Goal: Transaction & Acquisition: Purchase product/service

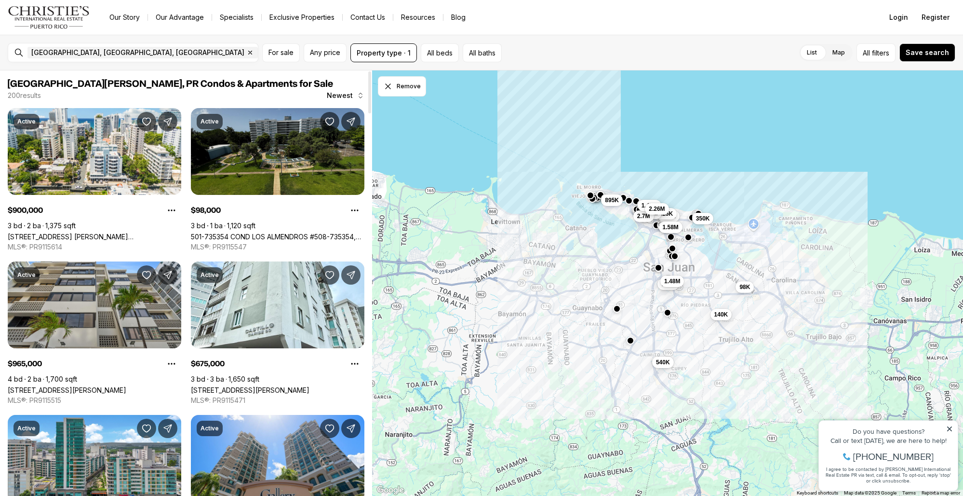
click at [289, 232] on link "501-735354 COND LOS ALMENDROS #508-735354, [GEOGRAPHIC_DATA][PERSON_NAME], 00924" at bounding box center [278, 236] width 174 height 8
click at [284, 232] on link "501-735354 COND LOS ALMENDROS #508-735354, [GEOGRAPHIC_DATA][PERSON_NAME], 00924" at bounding box center [278, 236] width 174 height 8
click at [276, 232] on link "501-735354 COND LOS ALMENDROS #508-735354, [GEOGRAPHIC_DATA][PERSON_NAME], 00924" at bounding box center [278, 236] width 174 height 8
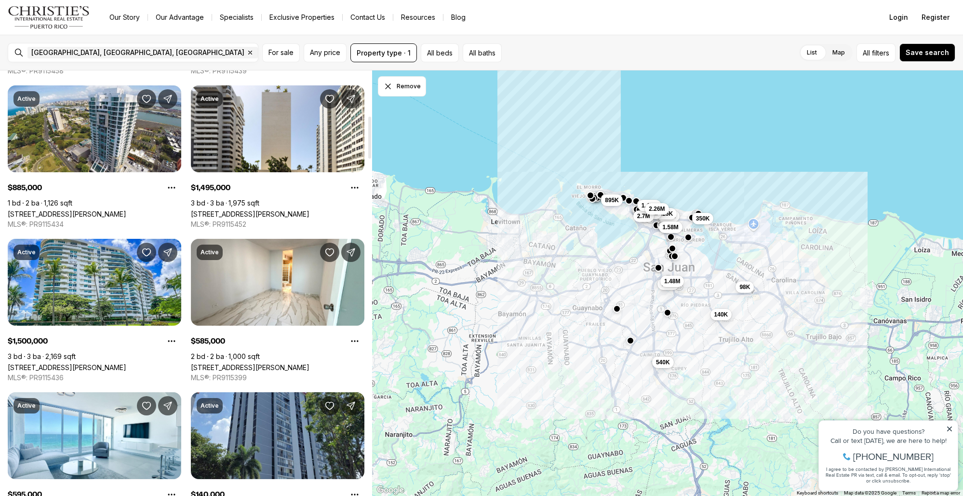
scroll to position [484, 0]
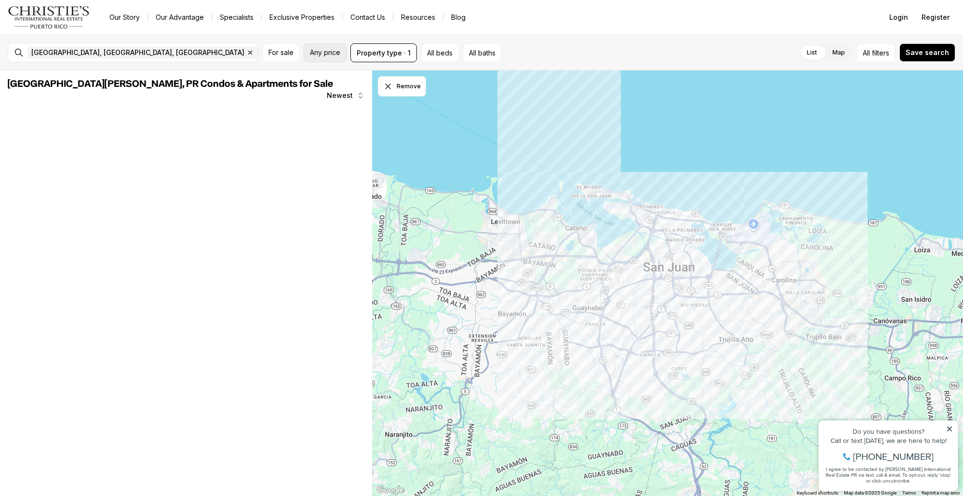
click at [337, 52] on span "Any price" at bounding box center [325, 53] width 30 height 8
click at [149, 54] on input "text" at bounding box center [140, 52] width 227 height 9
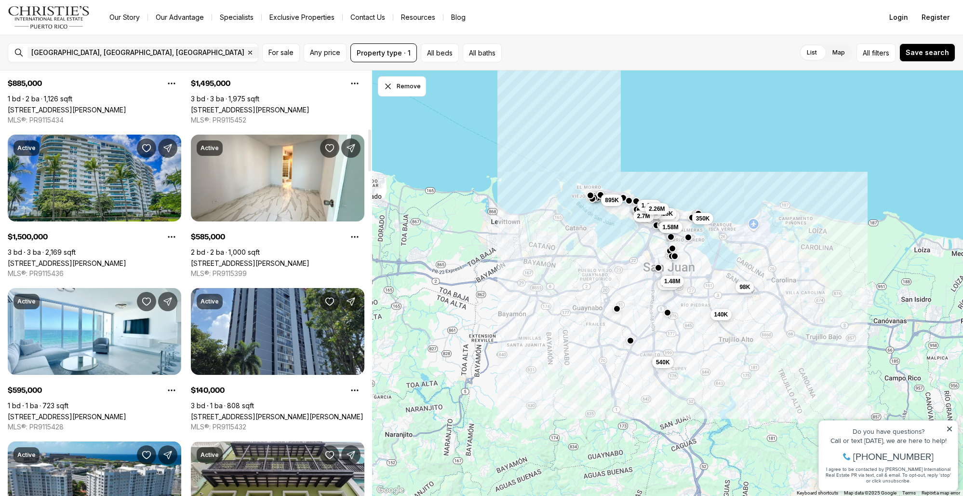
scroll to position [587, 0]
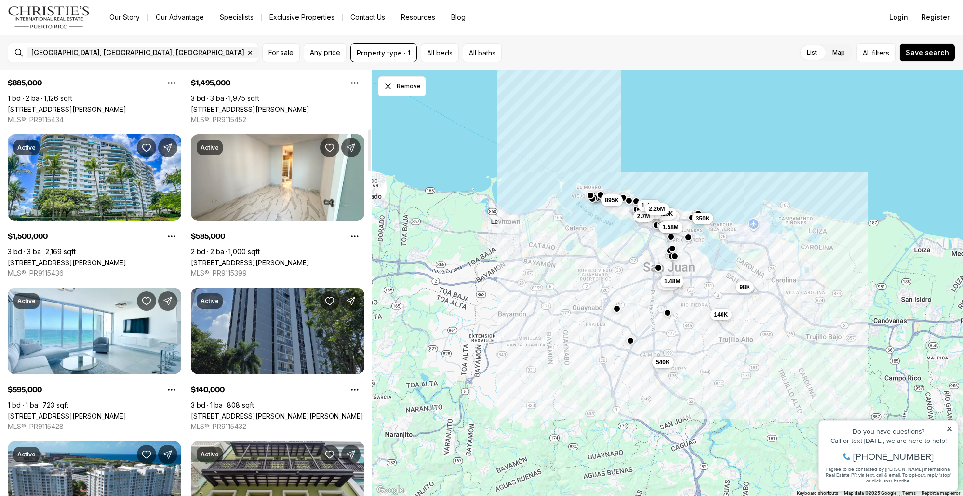
click at [289, 412] on link "[STREET_ADDRESS][PERSON_NAME][PERSON_NAME]" at bounding box center [277, 416] width 173 height 8
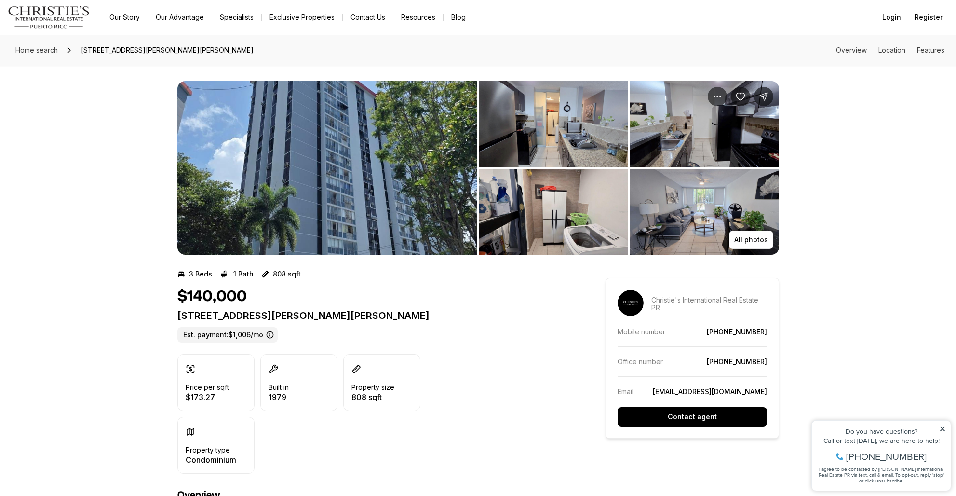
click at [573, 144] on img "View image gallery" at bounding box center [553, 124] width 149 height 86
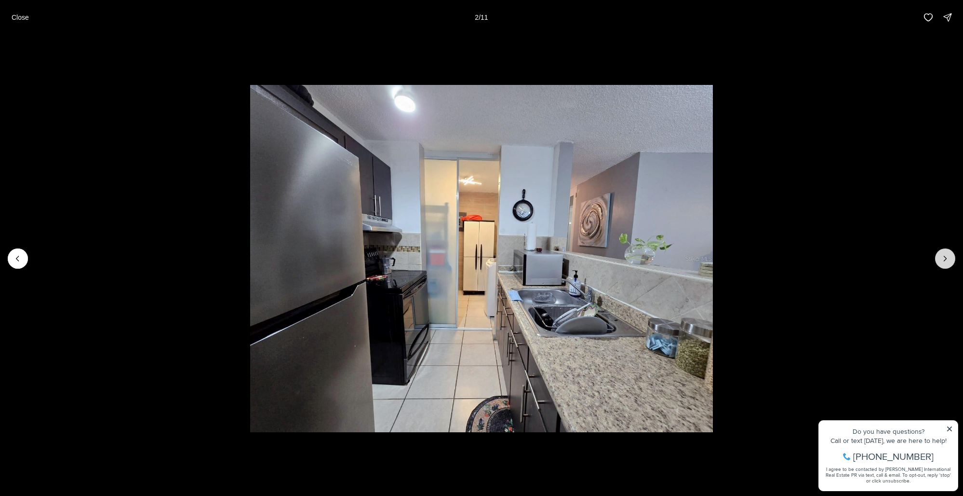
click at [947, 252] on button "Next slide" at bounding box center [945, 258] width 20 height 20
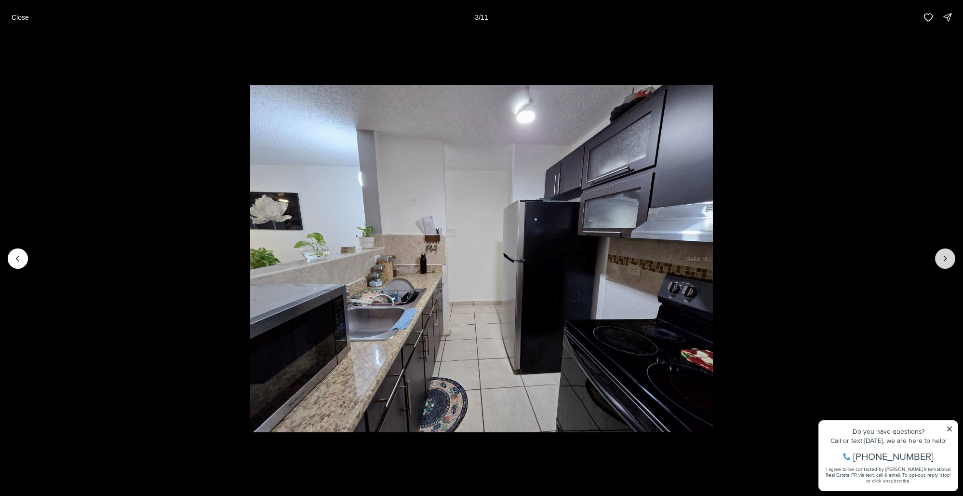
click at [947, 252] on button "Next slide" at bounding box center [945, 258] width 20 height 20
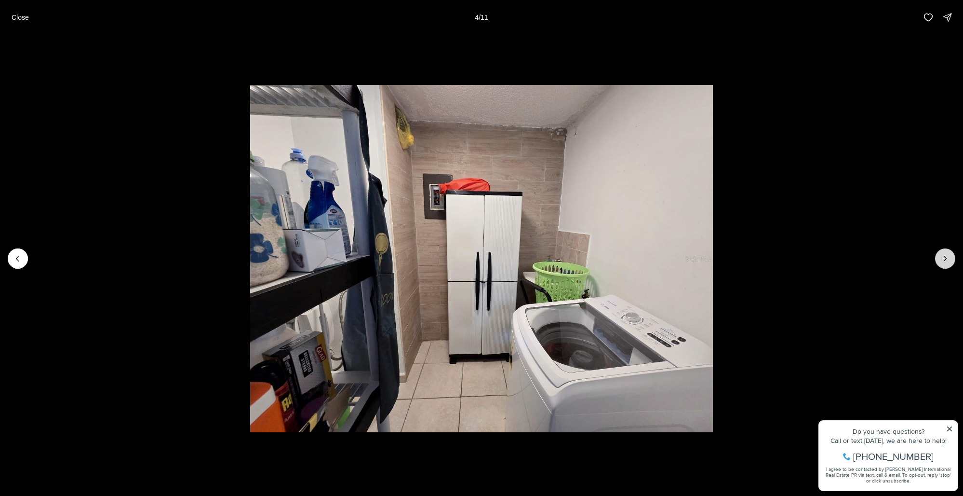
click at [947, 252] on button "Next slide" at bounding box center [945, 258] width 20 height 20
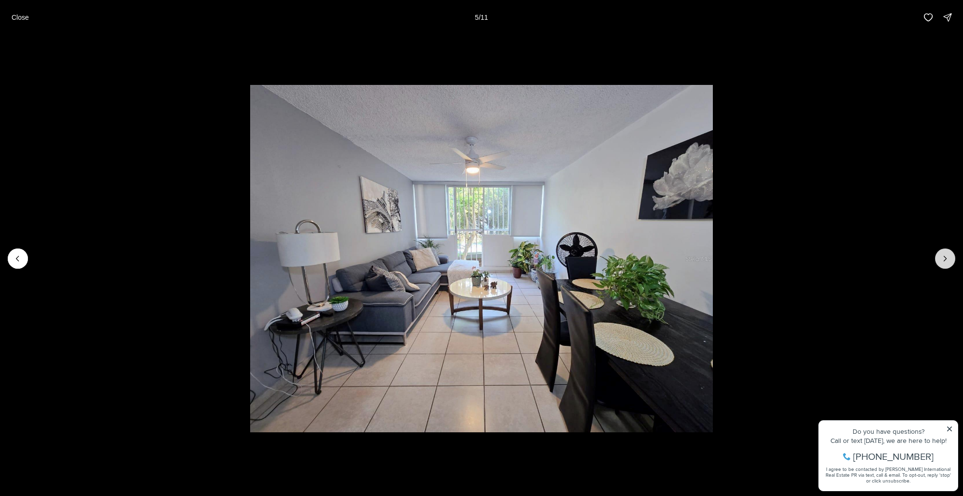
click at [947, 252] on button "Next slide" at bounding box center [945, 258] width 20 height 20
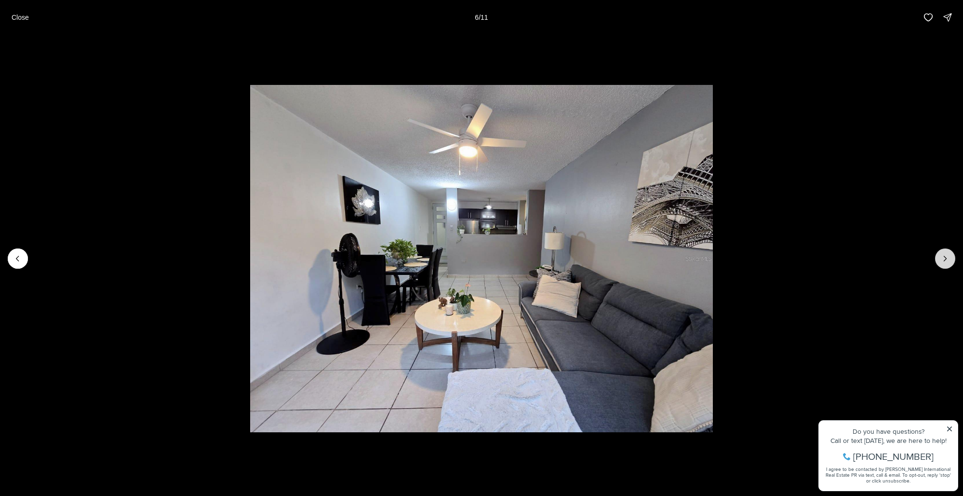
click at [947, 252] on button "Next slide" at bounding box center [945, 258] width 20 height 20
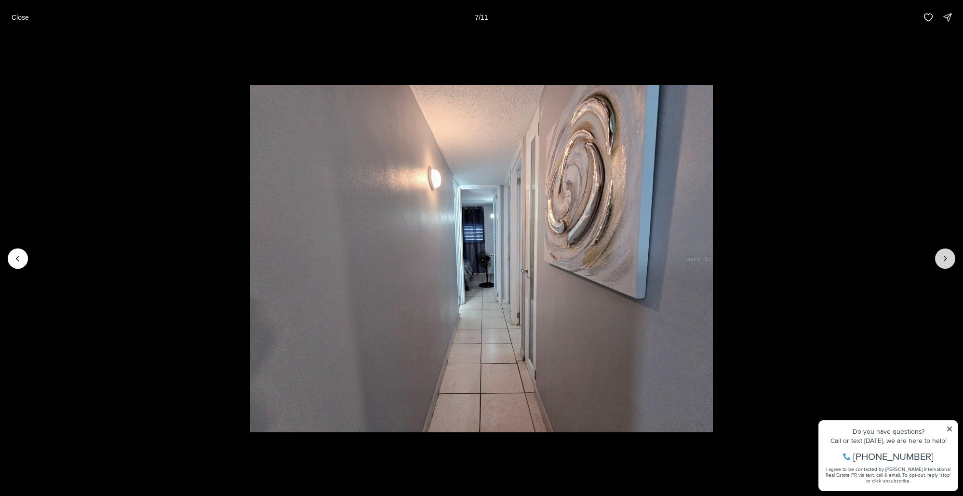
click at [947, 252] on button "Next slide" at bounding box center [945, 258] width 20 height 20
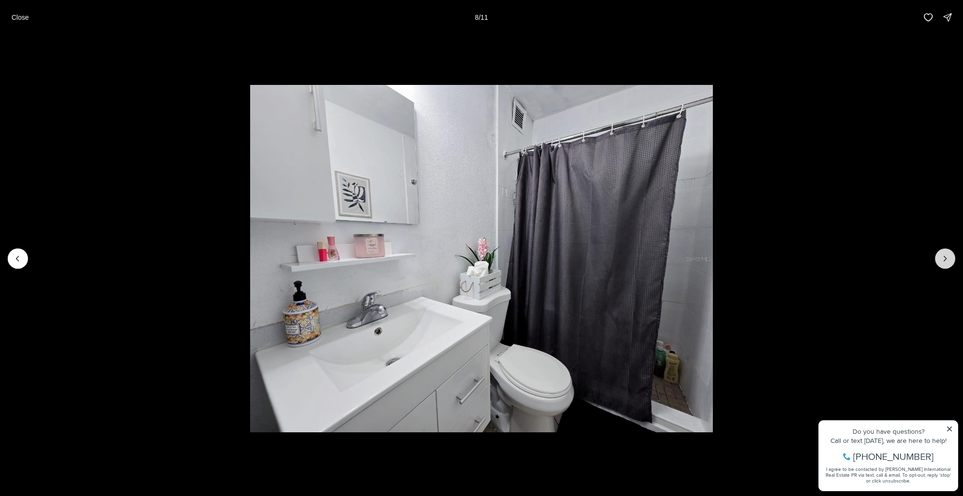
click at [947, 252] on button "Next slide" at bounding box center [945, 258] width 20 height 20
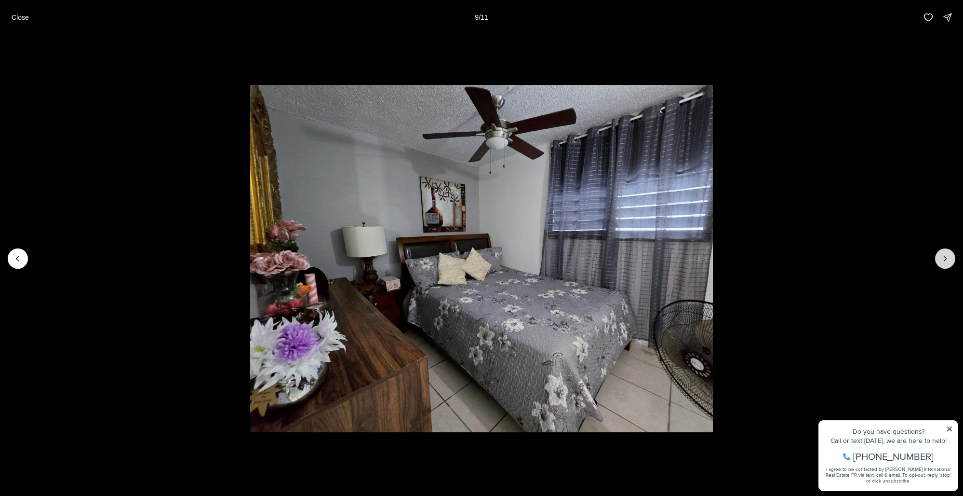
click at [947, 252] on button "Next slide" at bounding box center [945, 258] width 20 height 20
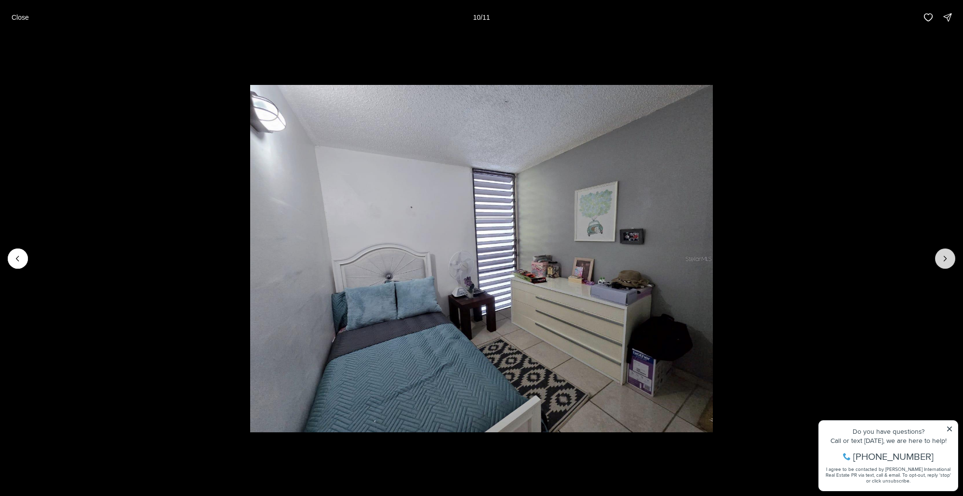
click at [947, 252] on button "Next slide" at bounding box center [945, 258] width 20 height 20
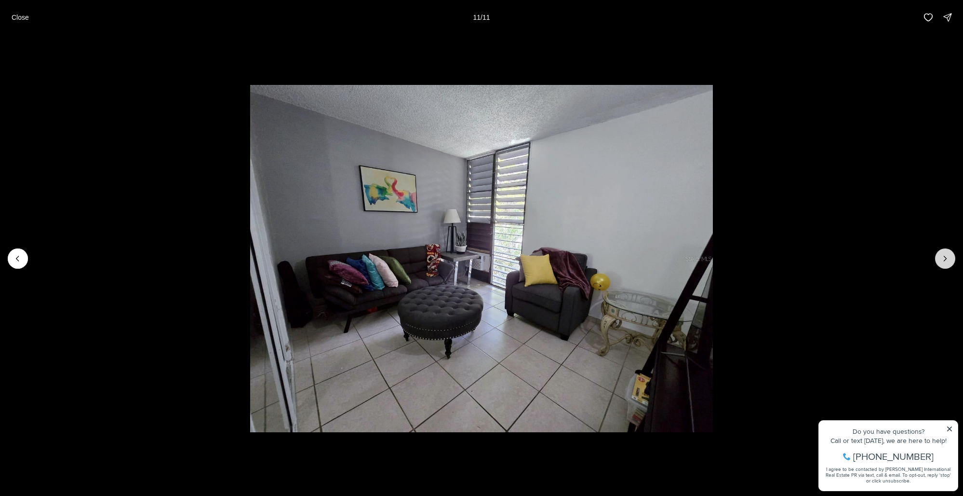
click at [947, 252] on div at bounding box center [945, 258] width 20 height 20
click at [13, 17] on p "Close" at bounding box center [20, 18] width 17 height 8
